Goal: Navigation & Orientation: Find specific page/section

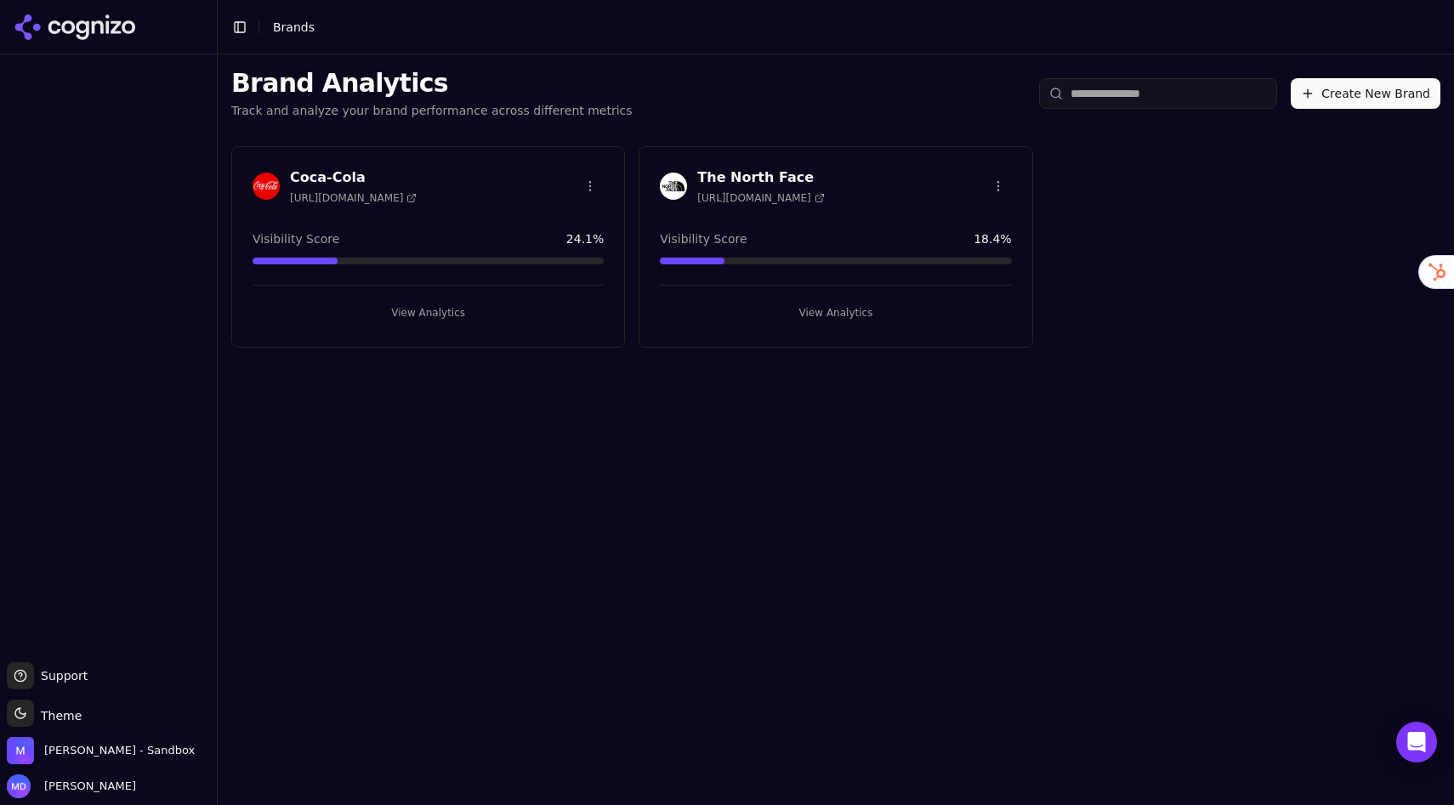
click at [1194, 91] on input "search" at bounding box center [1158, 93] width 238 height 31
click at [78, 757] on span "Melissa Dowd - Sandbox" at bounding box center [119, 750] width 150 height 15
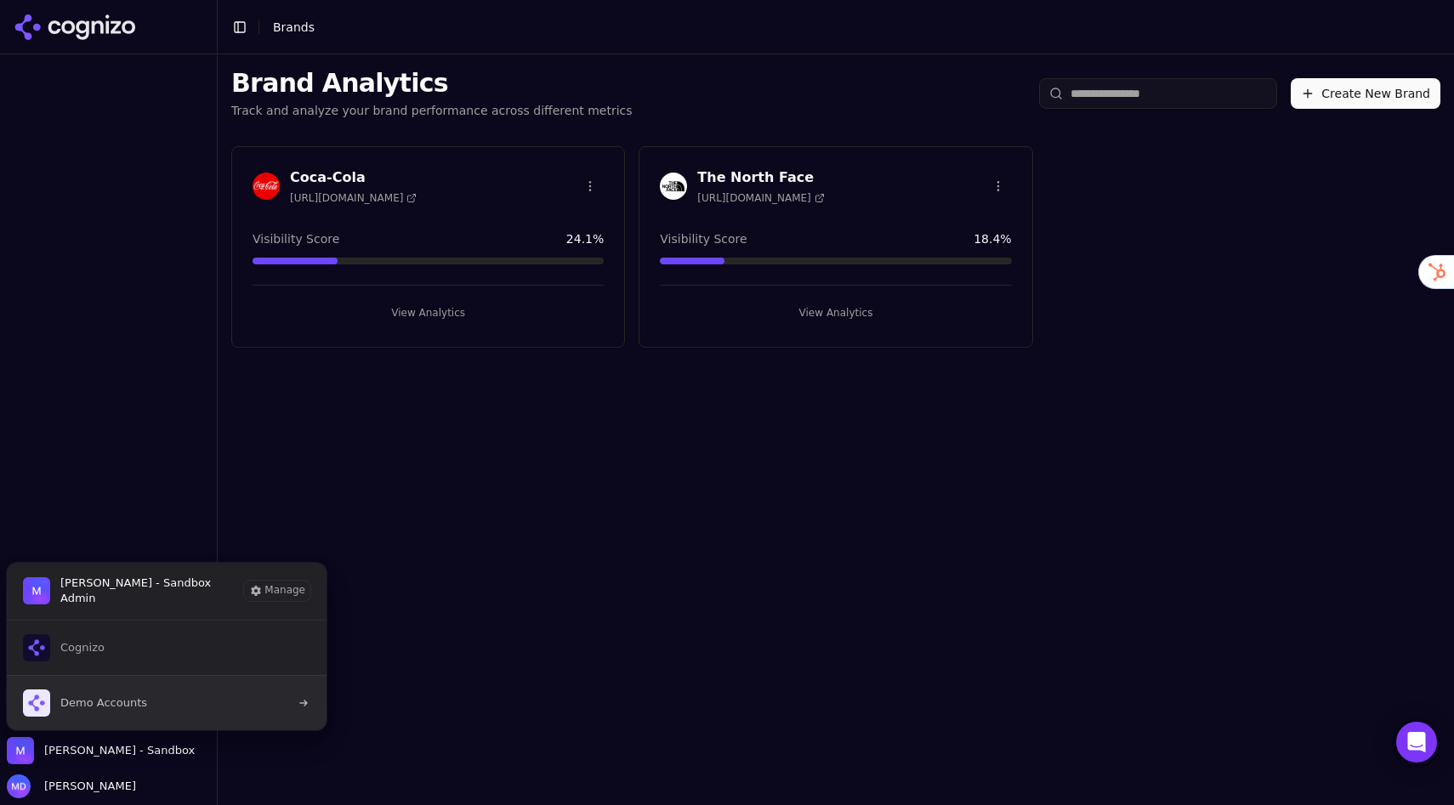
click at [99, 689] on span "Demo Accounts" at bounding box center [85, 702] width 124 height 27
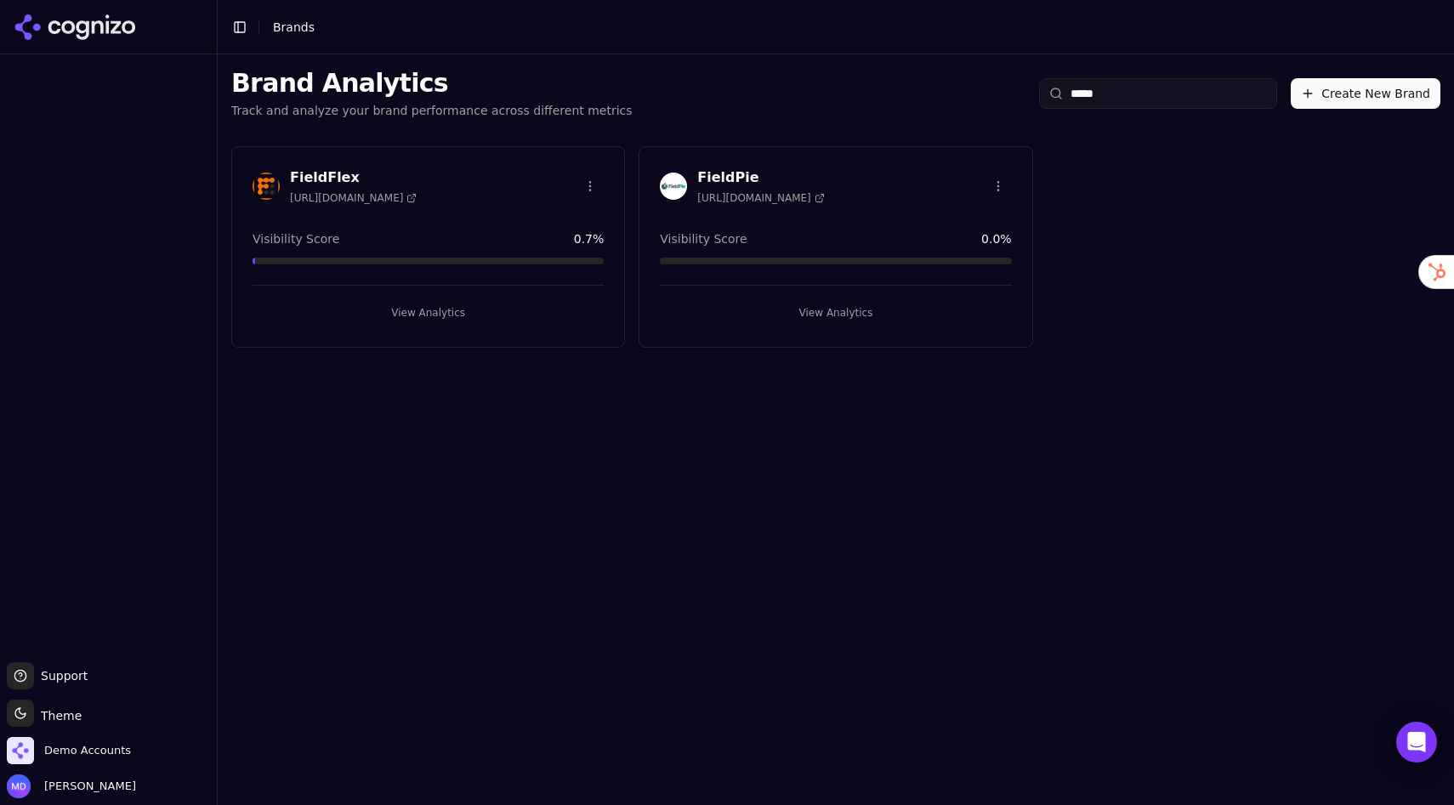
type input "*****"
click at [774, 305] on button "View Analytics" at bounding box center [835, 312] width 351 height 27
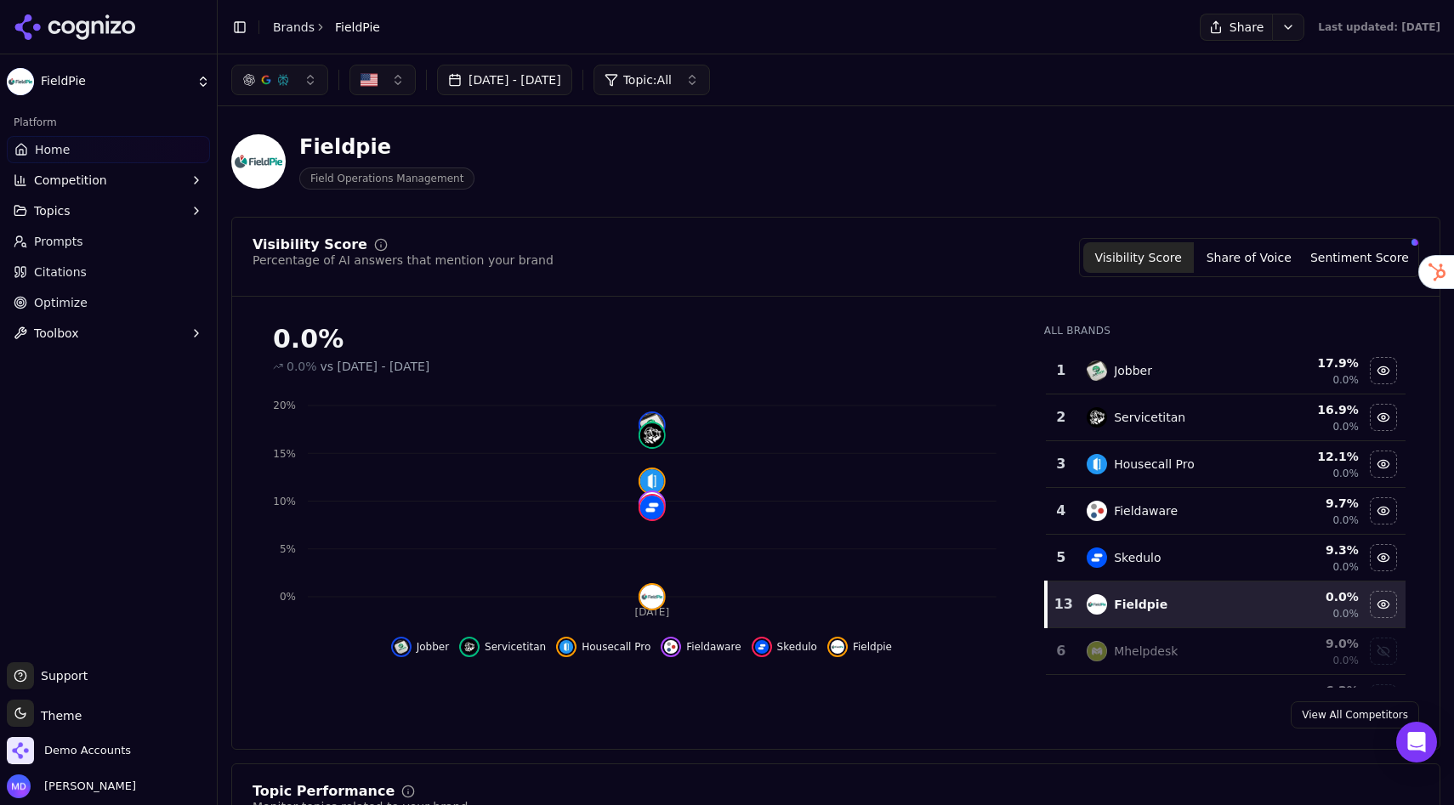
click at [105, 312] on link "Optimize" at bounding box center [108, 302] width 203 height 27
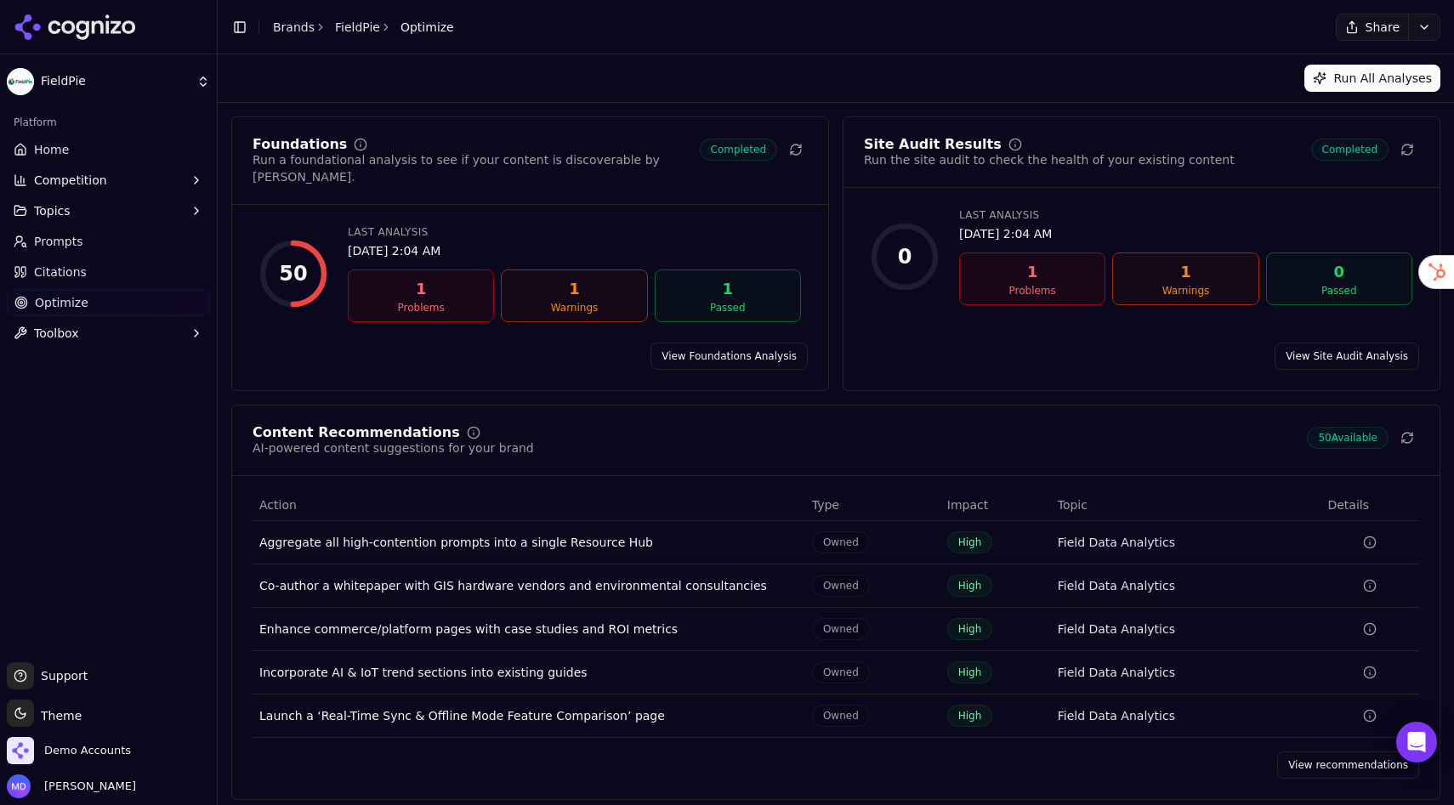
click at [65, 149] on span "Home" at bounding box center [51, 149] width 35 height 17
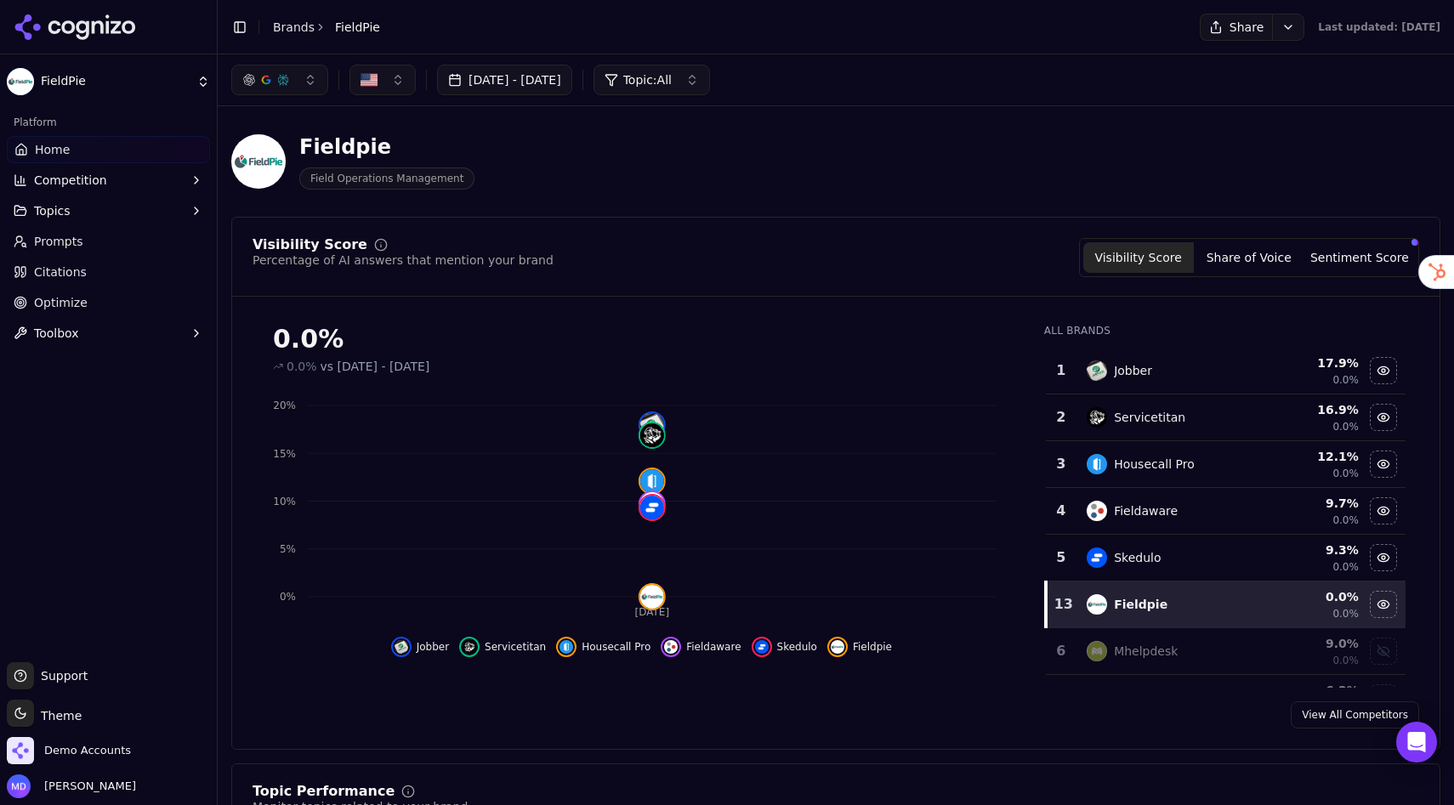
click at [1318, 714] on link "View All Competitors" at bounding box center [1355, 714] width 128 height 27
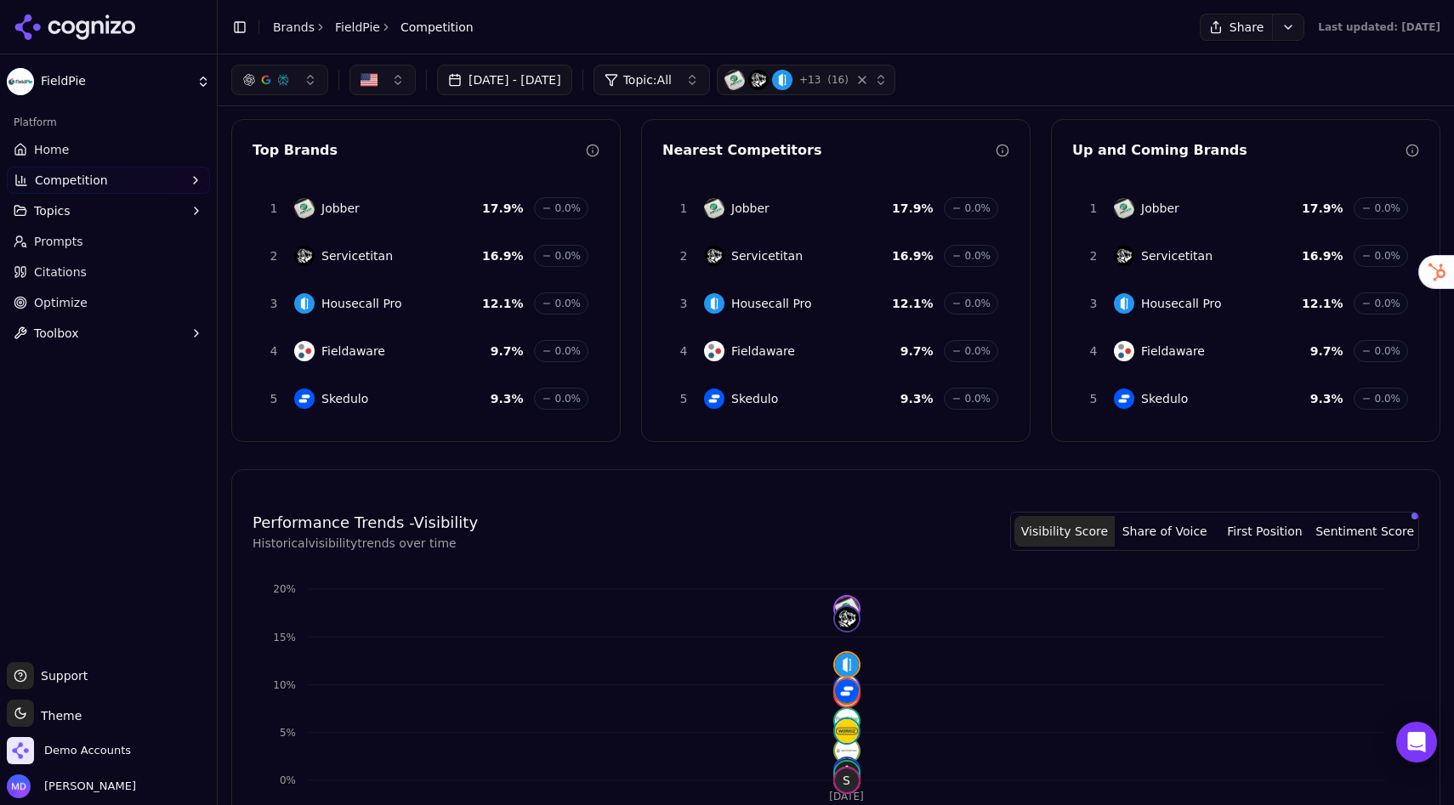
scroll to position [20, 0]
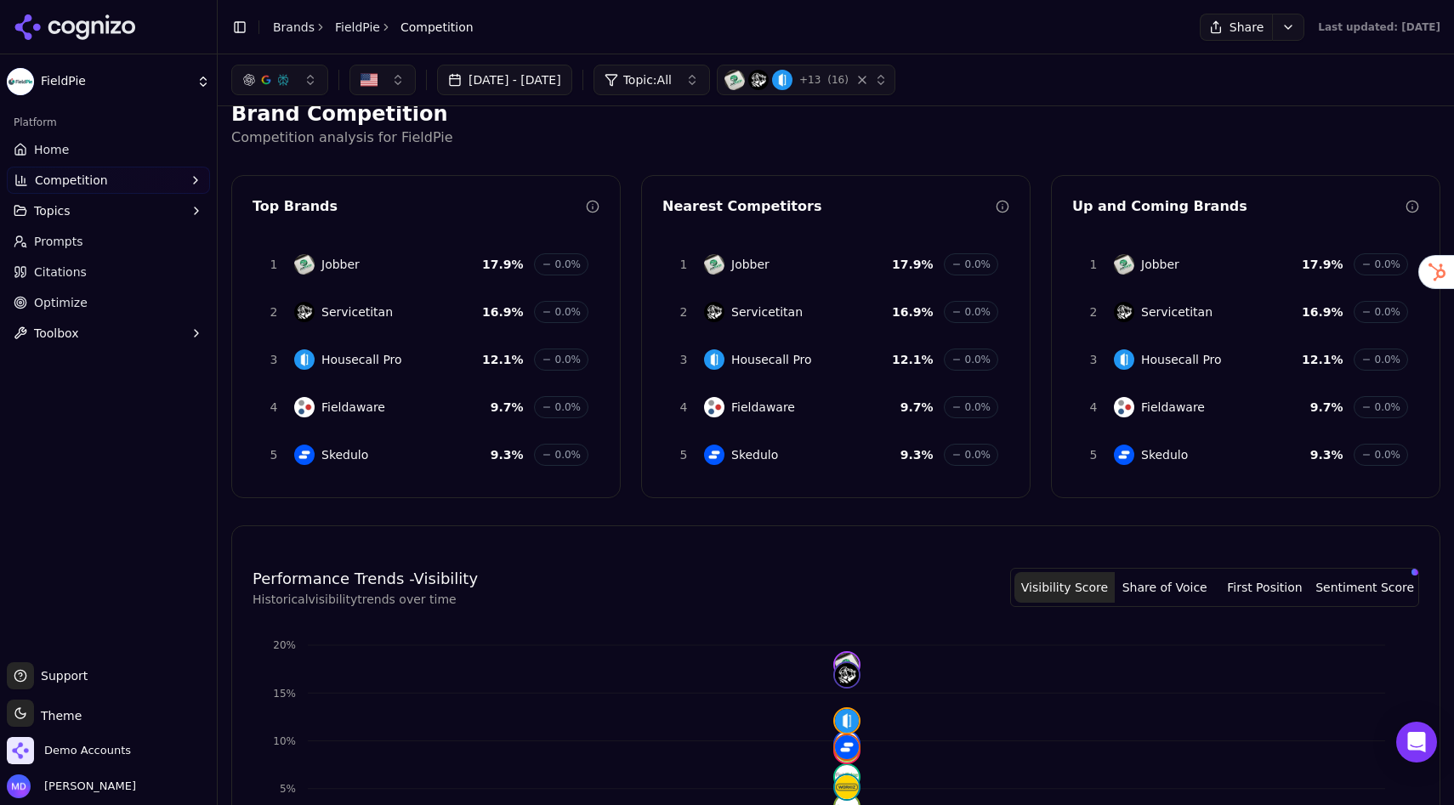
click at [72, 156] on link "Home" at bounding box center [108, 149] width 203 height 27
